Goal: Task Accomplishment & Management: Use online tool/utility

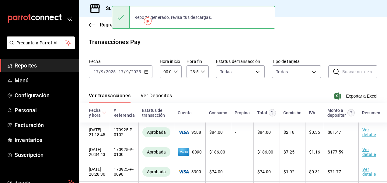
scroll to position [21, 0]
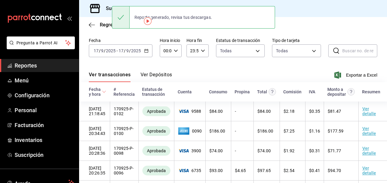
click at [146, 50] on icon "button" at bounding box center [146, 51] width 4 height 4
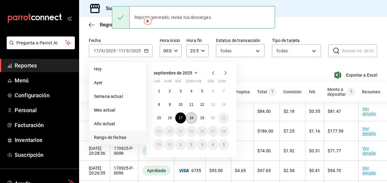
click at [192, 118] on abbr "18" at bounding box center [191, 118] width 4 height 4
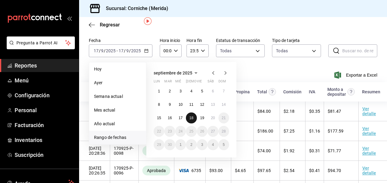
click at [192, 118] on abbr "18" at bounding box center [191, 118] width 4 height 4
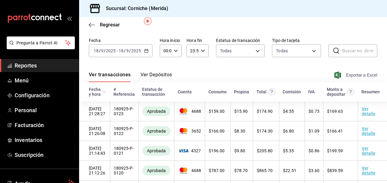
click at [353, 75] on span "Exportar a Excel" at bounding box center [356, 74] width 42 height 7
click at [145, 48] on div "[DATE] [DATE] - [DATE] [DATE]" at bounding box center [121, 50] width 64 height 13
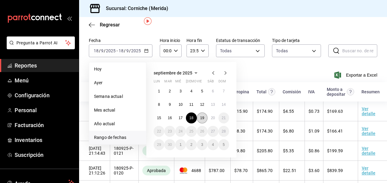
click at [205, 117] on button "19" at bounding box center [202, 117] width 11 height 11
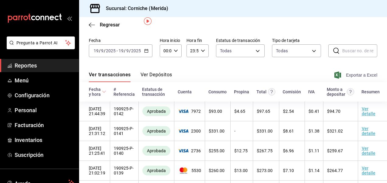
click at [342, 76] on span "Exportar a Excel" at bounding box center [356, 74] width 42 height 7
click at [180, 69] on div "Ver transacciones Ver Depósitos Exportar a Excel" at bounding box center [233, 73] width 288 height 18
click at [147, 53] on div "[DATE] [DATE] - [DATE] [DATE]" at bounding box center [121, 50] width 64 height 13
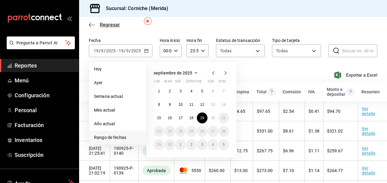
click at [91, 27] on icon "button" at bounding box center [92, 24] width 6 height 5
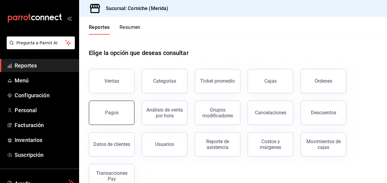
click at [116, 116] on button "Pagos" at bounding box center [112, 113] width 46 height 24
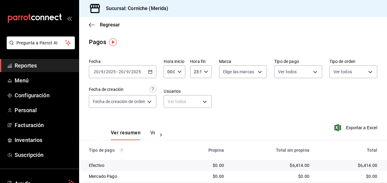
click at [155, 70] on div "[DATE] [DATE] - [DATE] [DATE]" at bounding box center [122, 71] width 67 height 13
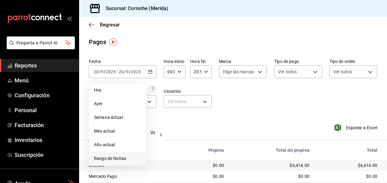
click at [118, 154] on li "Rango de fechas" at bounding box center [117, 159] width 57 height 14
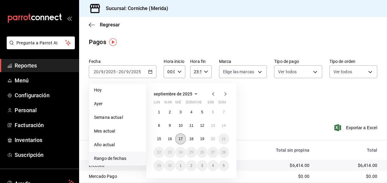
click at [178, 137] on button "17" at bounding box center [180, 138] width 11 height 11
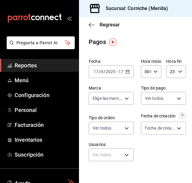
click at [127, 73] on \(Stroke\) "button" at bounding box center [128, 71] width 4 height 3
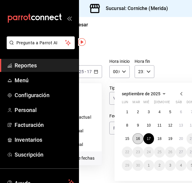
scroll to position [0, 34]
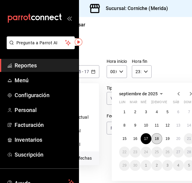
click at [157, 139] on abbr "18" at bounding box center [157, 139] width 4 height 4
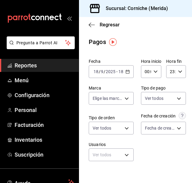
click at [158, 33] on main "Regresar Pagos Fecha [DATE] [DATE] - [DATE] [DATE] Hora inicio 00:00 Hora inici…" at bounding box center [135, 162] width 113 height 290
click at [127, 73] on \(Stroke\) "button" at bounding box center [128, 71] width 4 height 3
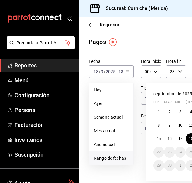
scroll to position [0, 55]
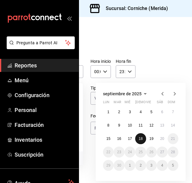
click at [139, 139] on abbr "18" at bounding box center [141, 139] width 4 height 4
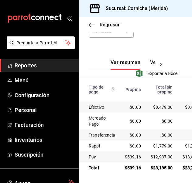
scroll to position [0, 0]
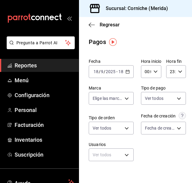
click at [128, 70] on div "[DATE] [DATE] - [DATE] [DATE]" at bounding box center [111, 71] width 45 height 13
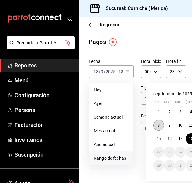
scroll to position [0, 55]
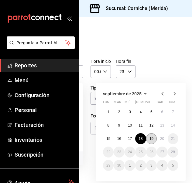
click at [150, 138] on abbr "19" at bounding box center [152, 139] width 4 height 4
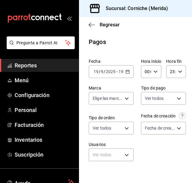
scroll to position [129, 0]
